Goal: Navigation & Orientation: Find specific page/section

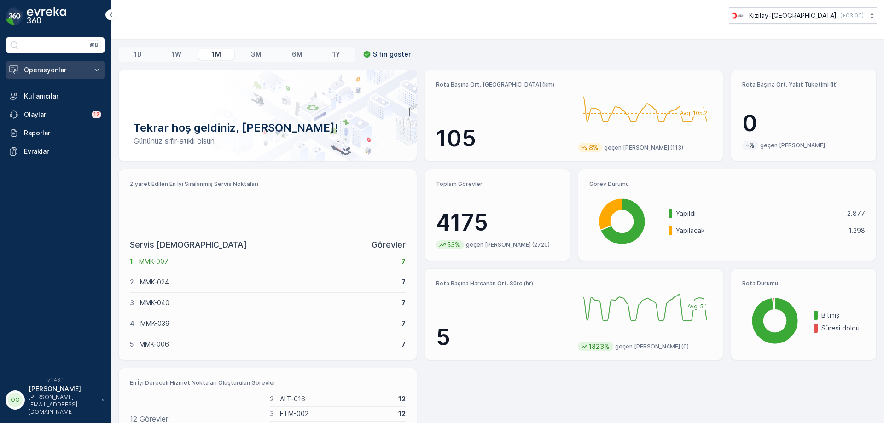
click at [28, 75] on button "Operasyonlar" at bounding box center [55, 70] width 99 height 18
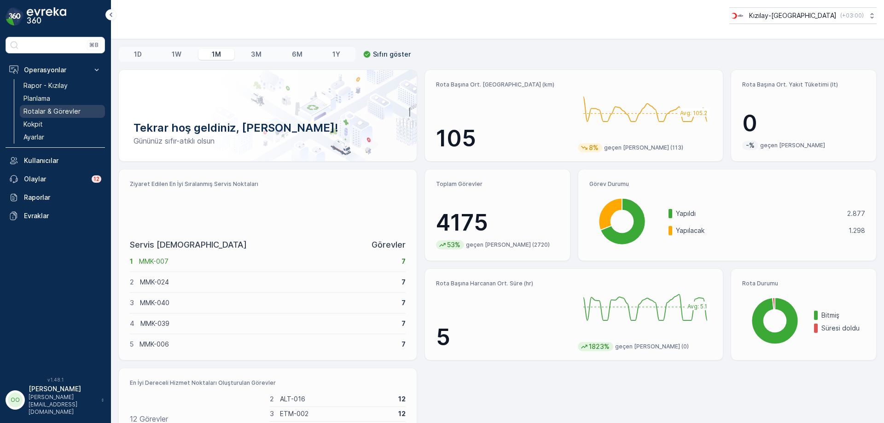
click at [32, 115] on p "Rotalar & Görevler" at bounding box center [51, 111] width 57 height 9
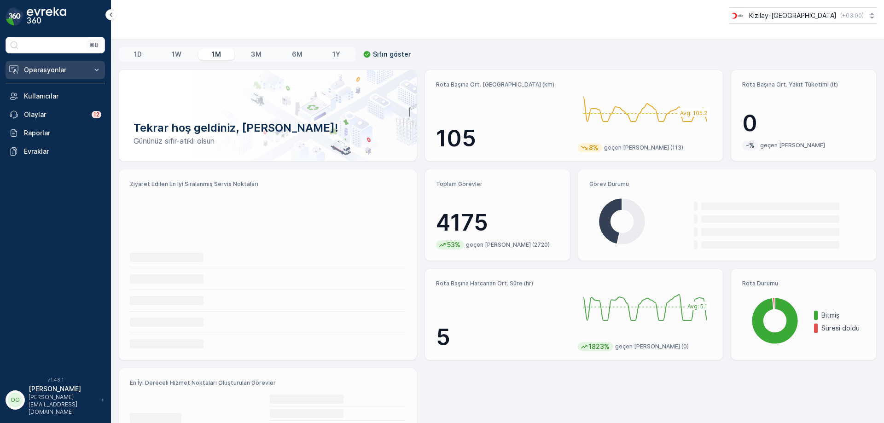
click at [59, 67] on p "Operasyonlar" at bounding box center [55, 69] width 63 height 9
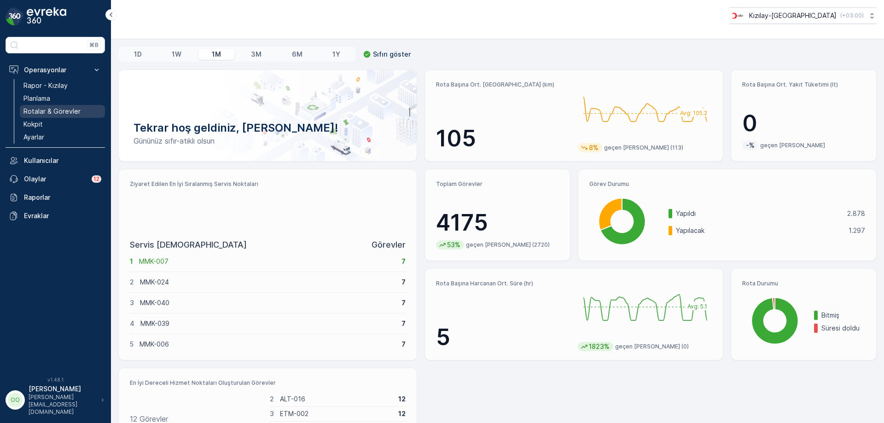
click at [39, 114] on p "Rotalar & Görevler" at bounding box center [51, 111] width 57 height 9
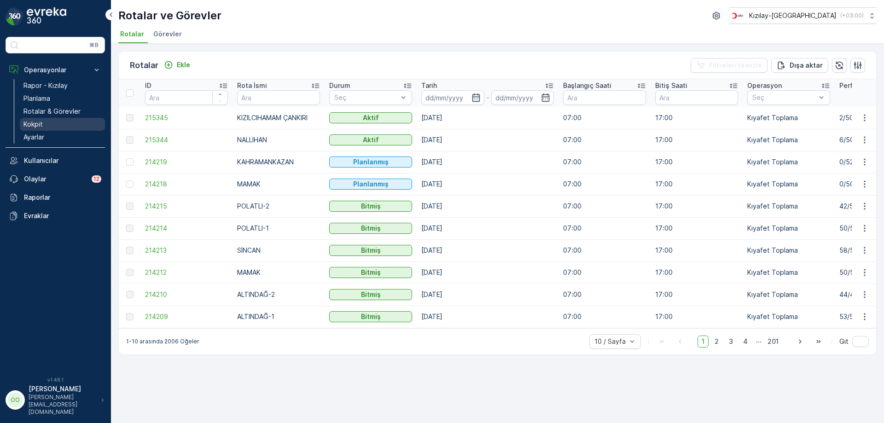
click at [52, 121] on link "Kokpit" at bounding box center [62, 124] width 85 height 13
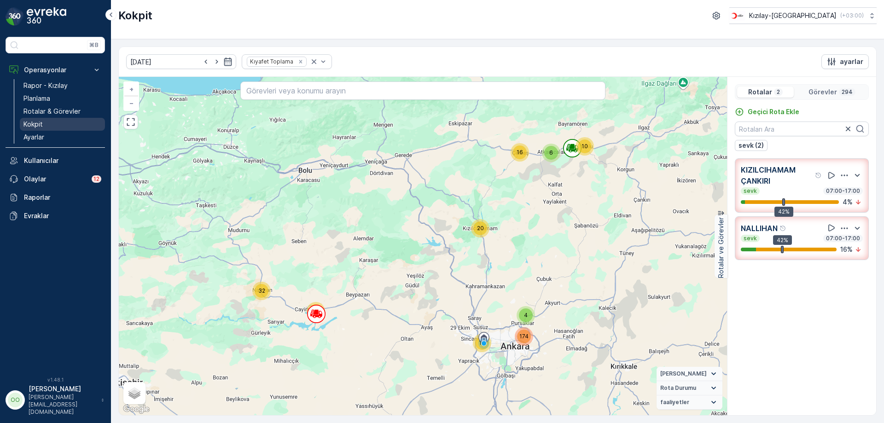
click at [54, 121] on link "Kokpit" at bounding box center [62, 124] width 85 height 13
click at [29, 120] on p "Kokpit" at bounding box center [32, 124] width 19 height 9
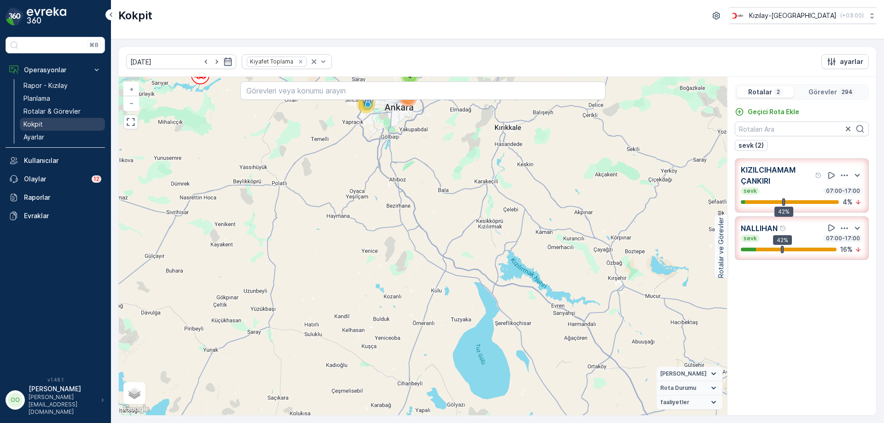
click at [43, 125] on link "Kokpit" at bounding box center [62, 124] width 85 height 13
click at [41, 126] on p "Kokpit" at bounding box center [32, 124] width 19 height 9
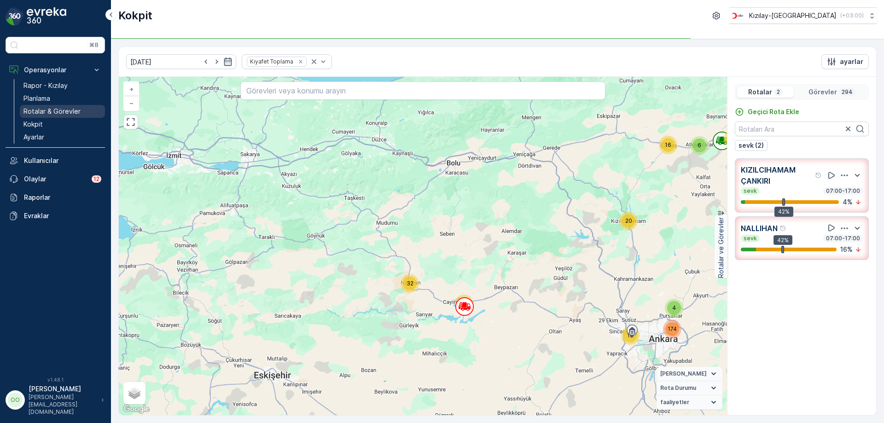
click at [70, 113] on p "Rotalar & Görevler" at bounding box center [51, 111] width 57 height 9
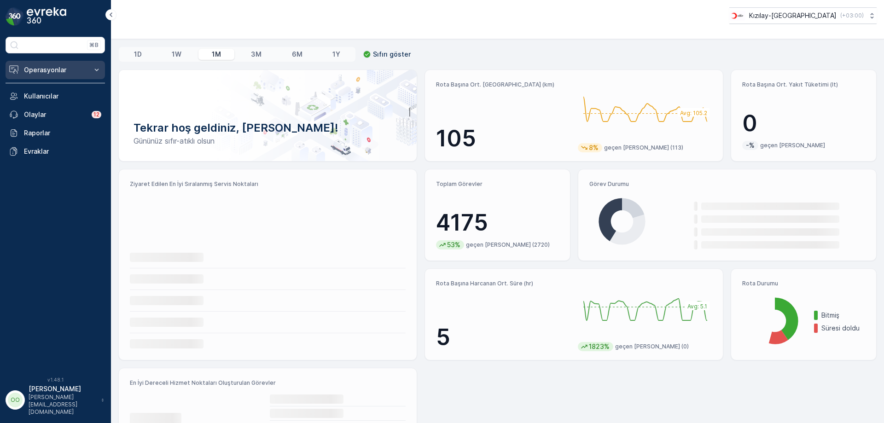
click at [68, 69] on p "Operasyonlar" at bounding box center [55, 69] width 63 height 9
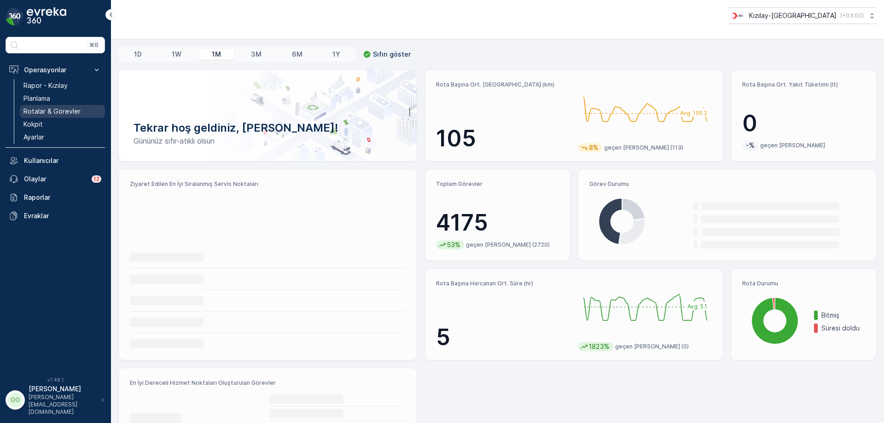
click at [57, 115] on p "Rotalar & Görevler" at bounding box center [51, 111] width 57 height 9
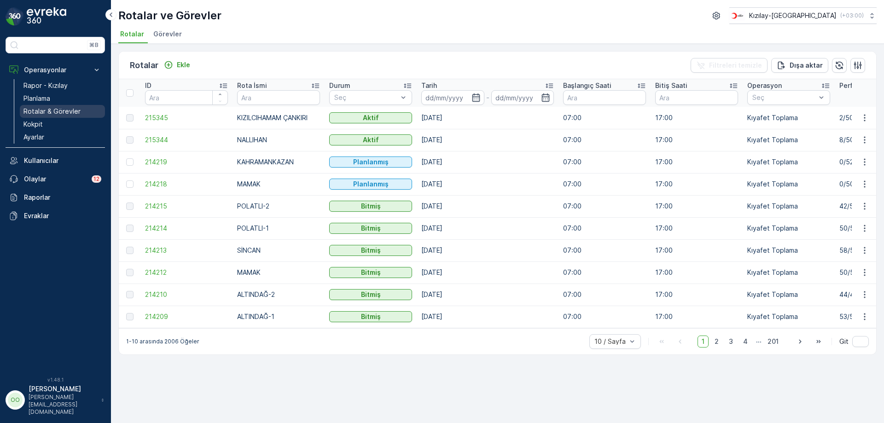
click at [58, 106] on link "Rotalar & Görevler" at bounding box center [62, 111] width 85 height 13
click at [39, 121] on p "Kokpit" at bounding box center [32, 124] width 19 height 9
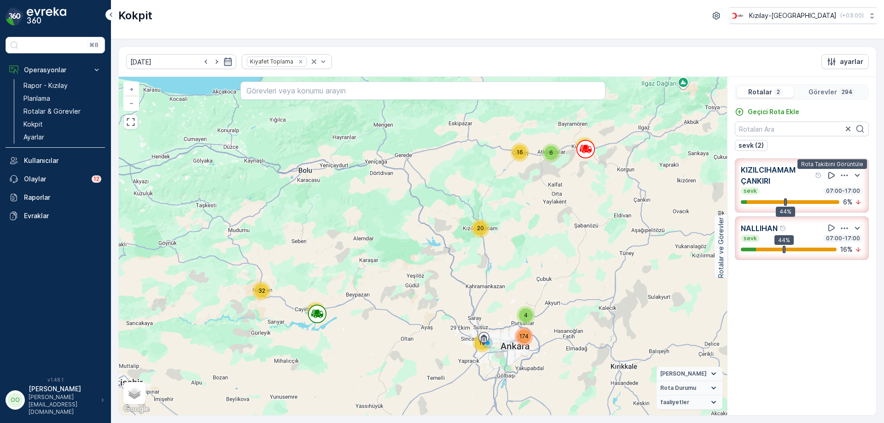
click at [834, 176] on icon at bounding box center [831, 175] width 6 height 7
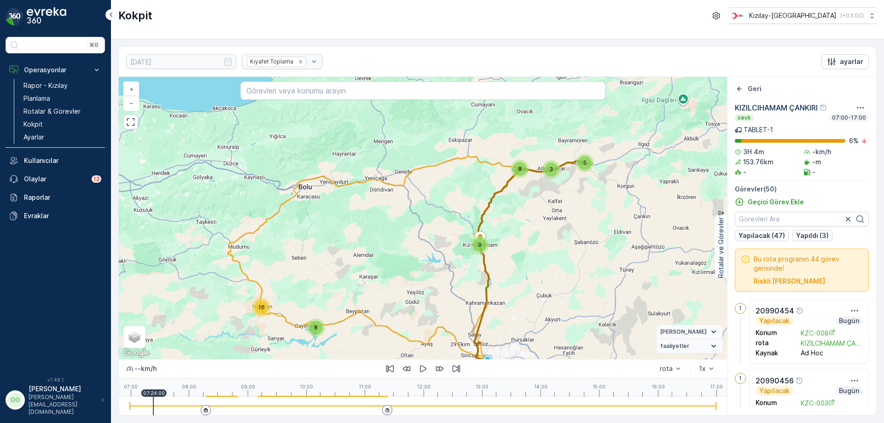
click at [153, 404] on div at bounding box center [423, 406] width 586 height 18
click at [184, 404] on div at bounding box center [423, 406] width 586 height 18
click at [223, 407] on div at bounding box center [423, 406] width 586 height 18
click at [240, 402] on div at bounding box center [423, 406] width 586 height 18
click at [264, 402] on div at bounding box center [423, 406] width 586 height 18
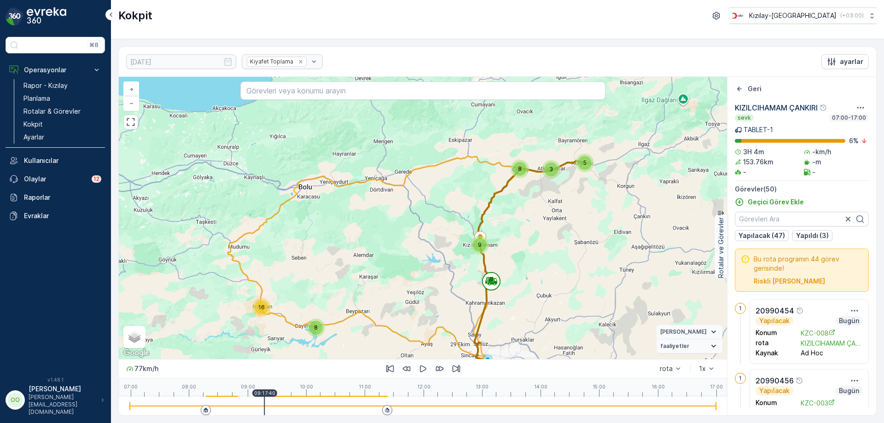
click at [304, 404] on div at bounding box center [423, 406] width 586 height 18
click at [356, 404] on div at bounding box center [423, 406] width 586 height 18
click at [365, 403] on div at bounding box center [423, 406] width 586 height 18
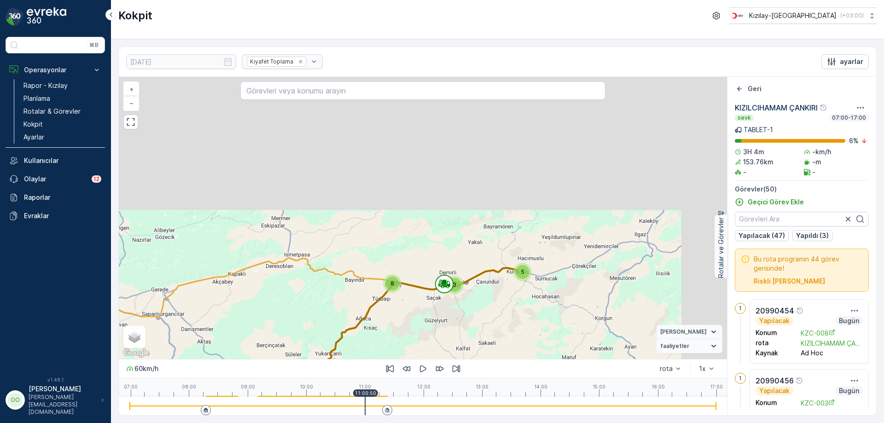
drag, startPoint x: 562, startPoint y: 154, endPoint x: 490, endPoint y: 347, distance: 205.9
click at [490, 347] on div "8 16 5 3 8 9 + − Uydu Yol haritası Arazi Karışık Leaflet Klavye kısayolları Har…" at bounding box center [423, 218] width 608 height 282
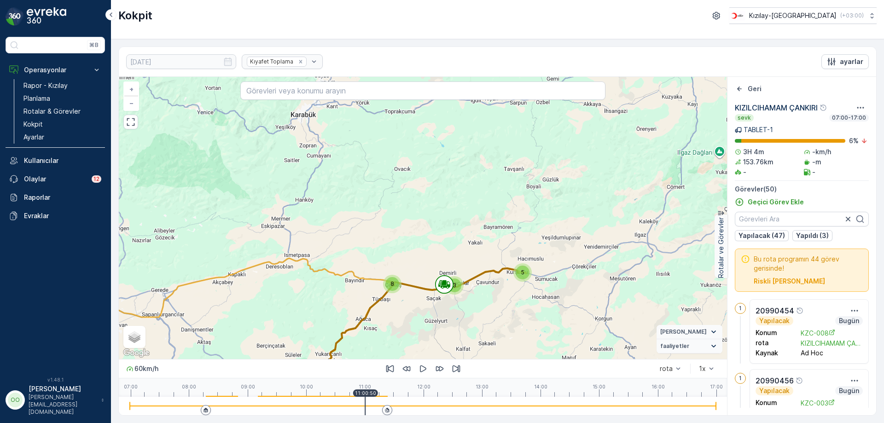
click at [373, 397] on div at bounding box center [423, 406] width 586 height 18
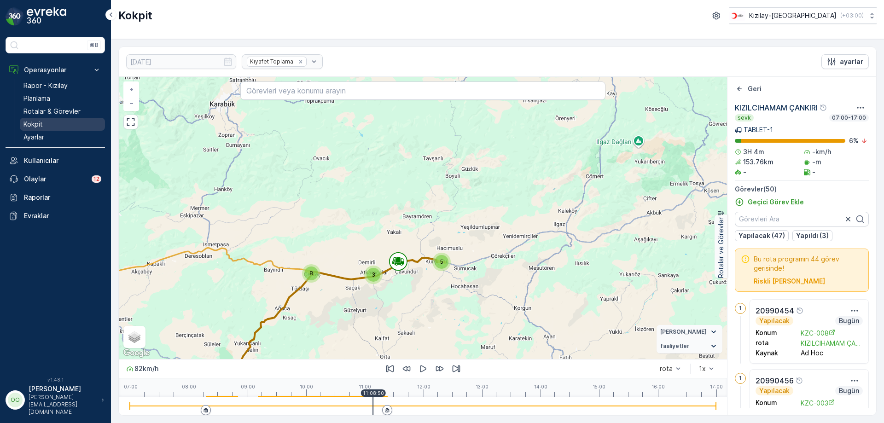
click at [57, 125] on link "Kokpit" at bounding box center [62, 124] width 85 height 13
click at [58, 122] on link "Kokpit" at bounding box center [62, 124] width 85 height 13
